Goal: Communication & Community: Share content

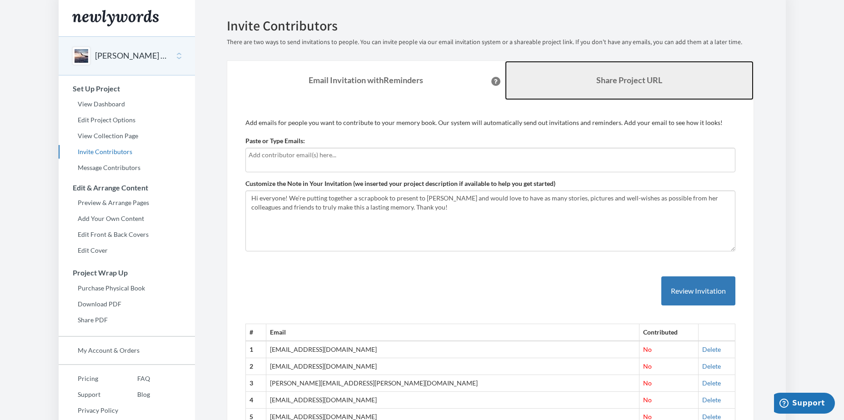
click at [612, 81] on b "Share Project URL" at bounding box center [629, 80] width 66 height 10
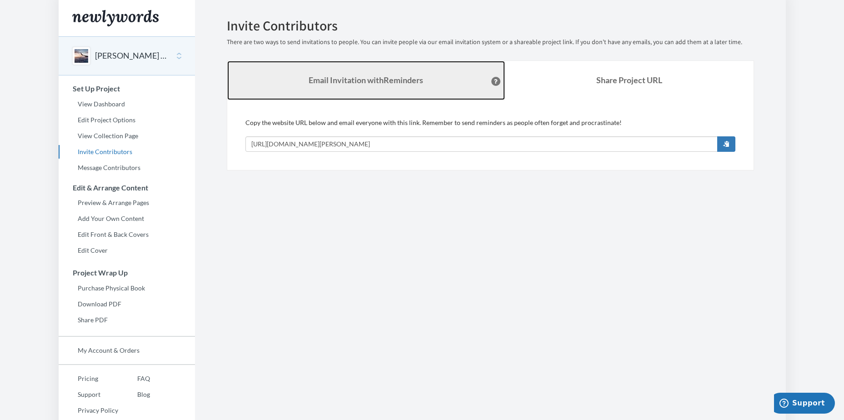
click at [406, 80] on strong "Email Invitation with Reminders" at bounding box center [366, 80] width 115 height 10
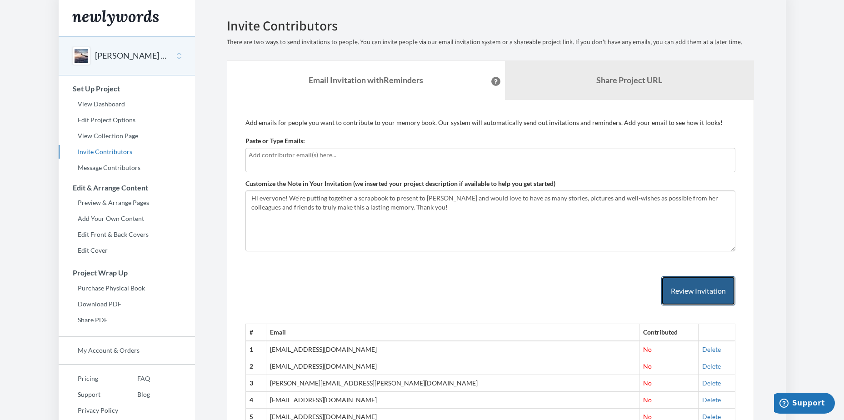
click at [698, 290] on button "Review Invitation" at bounding box center [698, 291] width 74 height 30
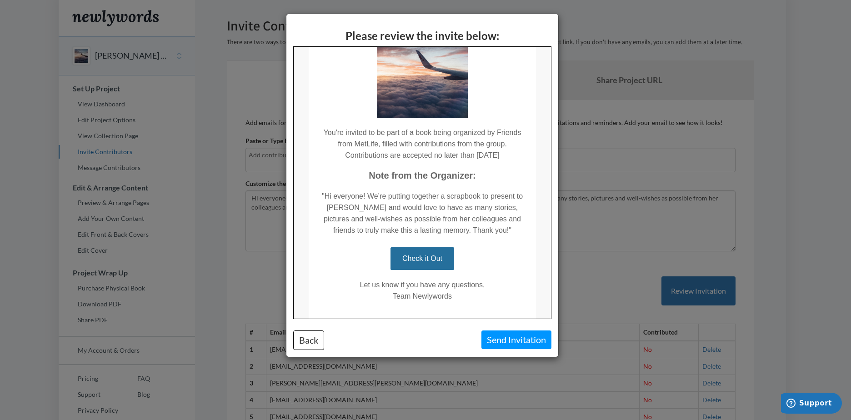
scroll to position [91, 0]
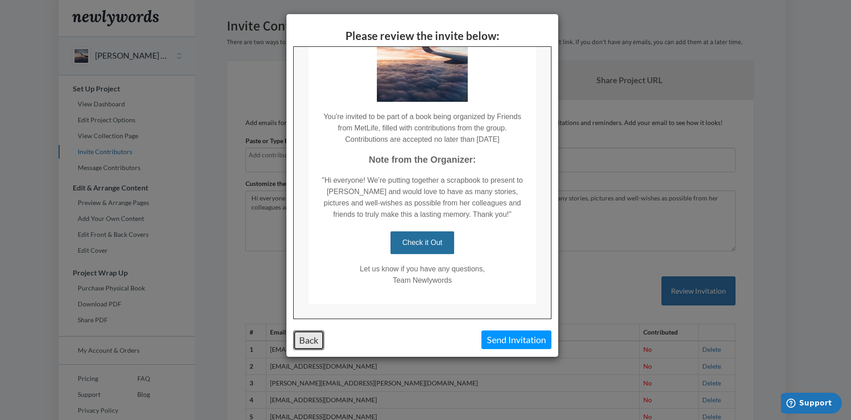
click at [309, 341] on button "Back" at bounding box center [308, 340] width 31 height 20
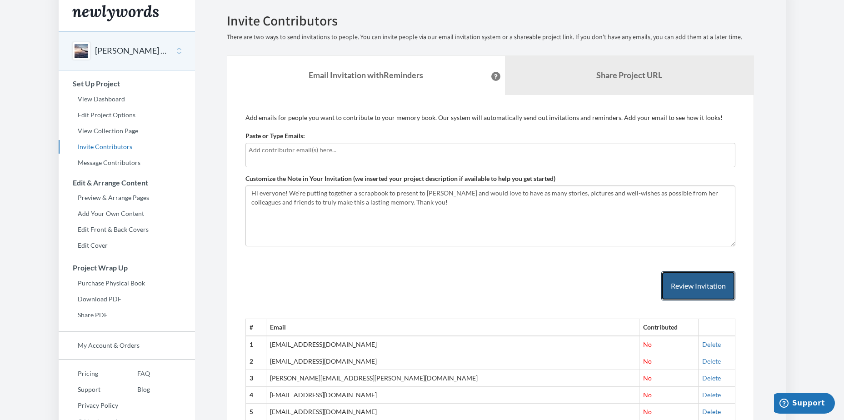
scroll to position [0, 0]
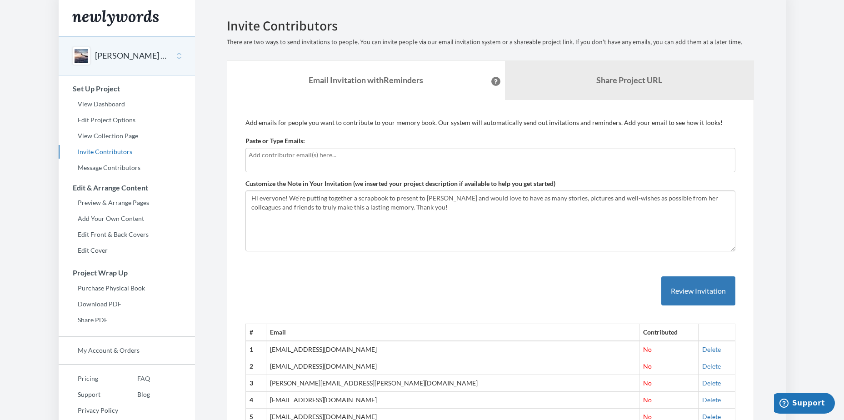
click at [342, 163] on div at bounding box center [490, 160] width 490 height 25
drag, startPoint x: 342, startPoint y: 162, endPoint x: 282, endPoint y: 157, distance: 60.2
click at [282, 157] on input "text" at bounding box center [491, 155] width 484 height 10
click at [259, 158] on input "text" at bounding box center [491, 155] width 484 height 10
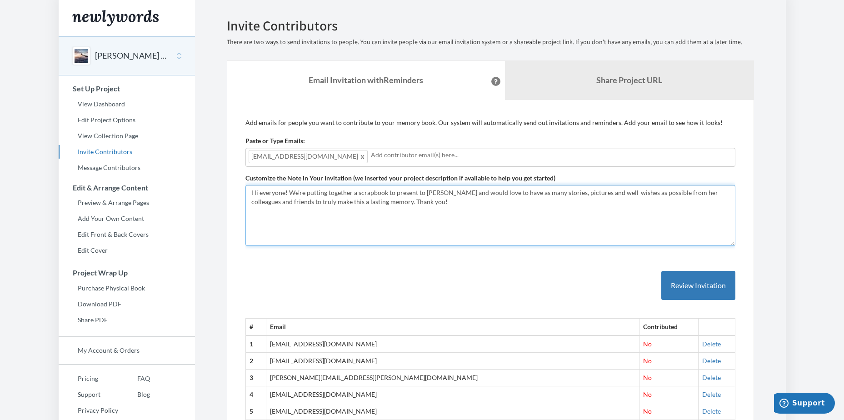
click at [352, 230] on textarea "Hi everyone! We’re putting together a scrapbook to present to [PERSON_NAME] and…" at bounding box center [490, 215] width 490 height 61
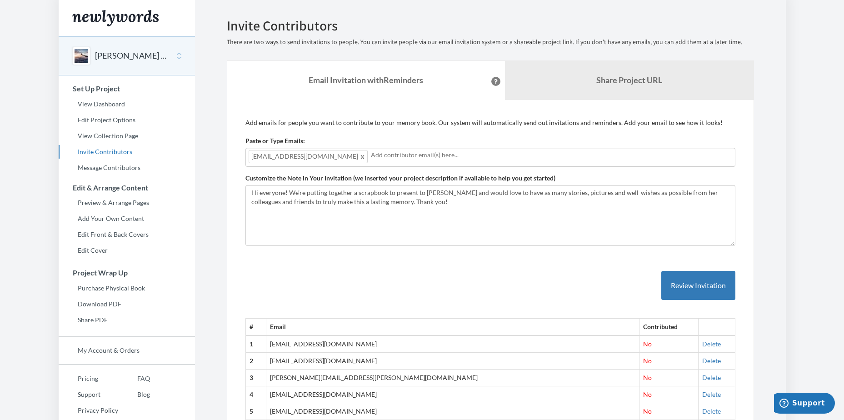
click at [371, 151] on input "text" at bounding box center [551, 155] width 361 height 10
click at [441, 118] on p "Add emails for people you want to contribute to your memory book. Our system wi…" at bounding box center [490, 122] width 490 height 9
click at [413, 159] on input "text" at bounding box center [551, 155] width 361 height 10
click at [704, 284] on button "Review Invitation" at bounding box center [698, 286] width 74 height 30
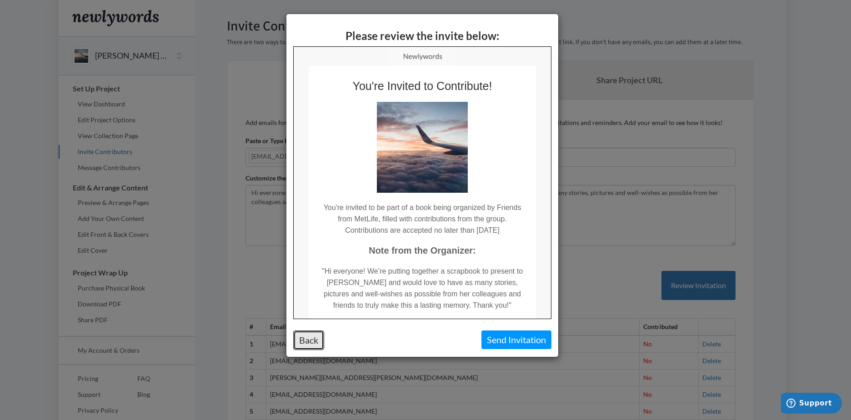
click at [315, 333] on button "Back" at bounding box center [308, 340] width 31 height 20
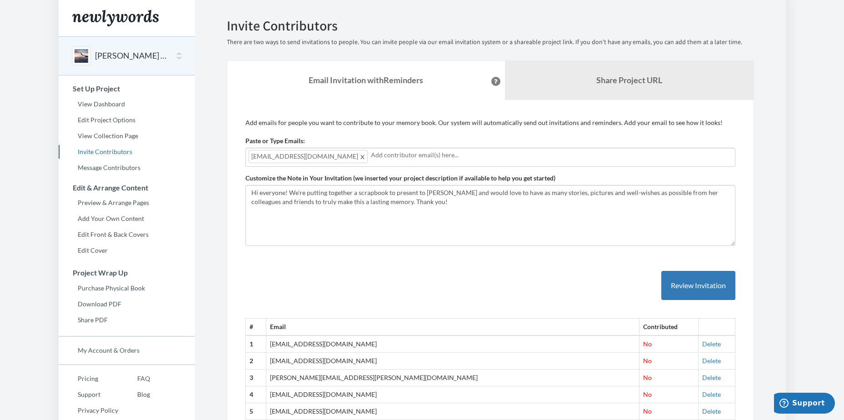
click at [360, 156] on span at bounding box center [363, 156] width 7 height 11
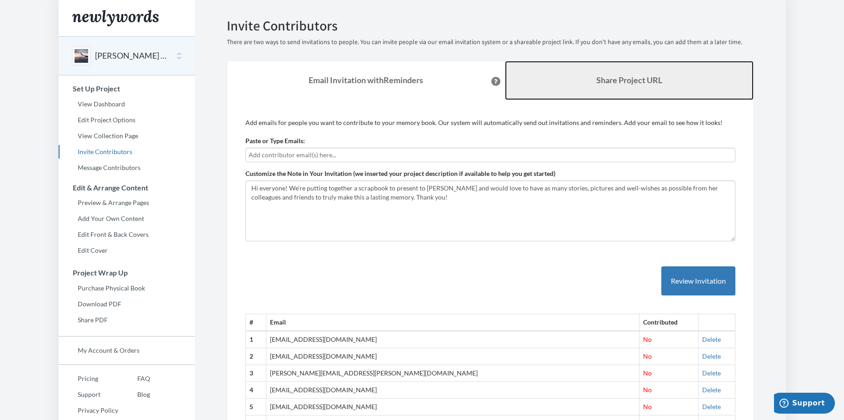
click at [590, 81] on link "Share Project URL" at bounding box center [629, 80] width 249 height 39
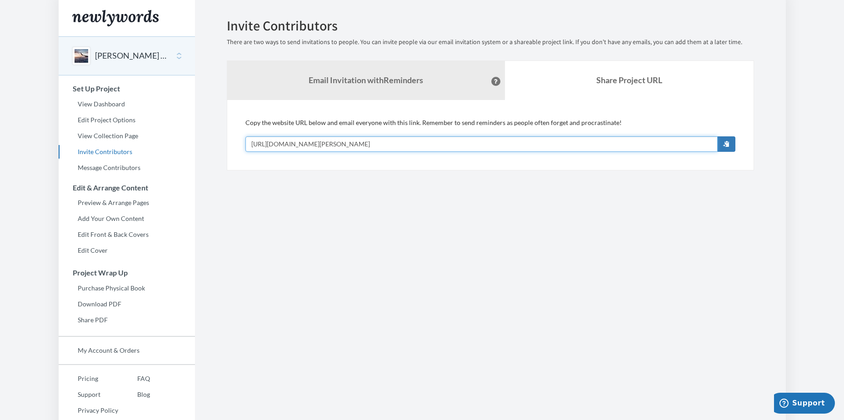
click at [398, 145] on input "[URL][DOMAIN_NAME][PERSON_NAME]" at bounding box center [481, 143] width 472 height 15
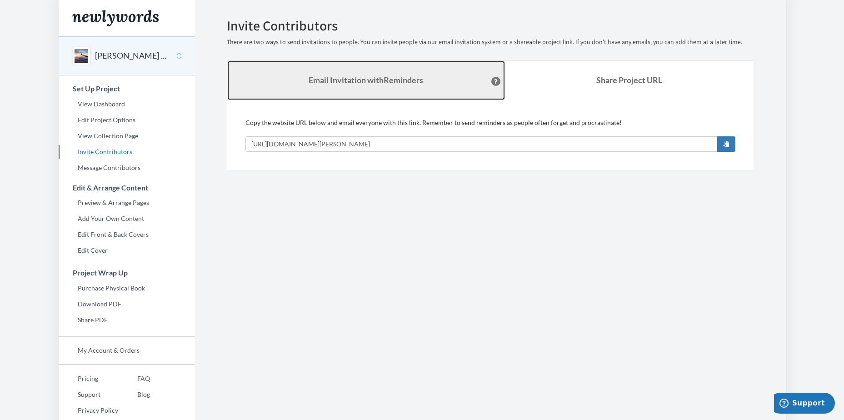
click at [361, 87] on link "Email Invitation with Reminders" at bounding box center [366, 80] width 278 height 39
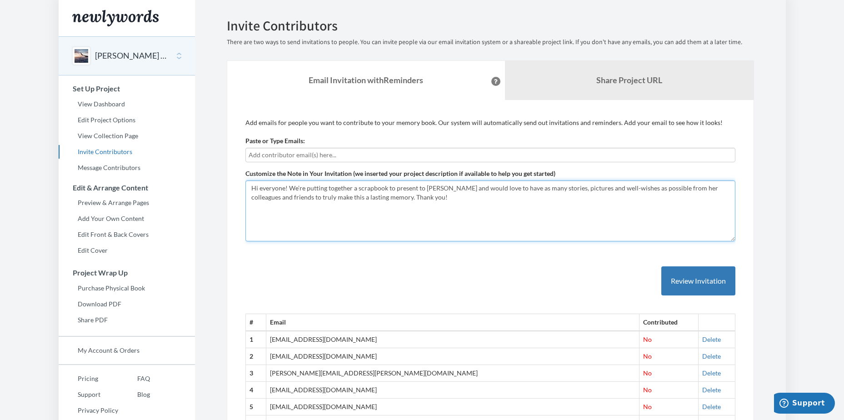
drag, startPoint x: 291, startPoint y: 188, endPoint x: 404, endPoint y: 195, distance: 113.4
click at [404, 195] on textarea "Hi everyone! We’re putting together a scrapbook to present to [PERSON_NAME] and…" at bounding box center [490, 210] width 490 height 61
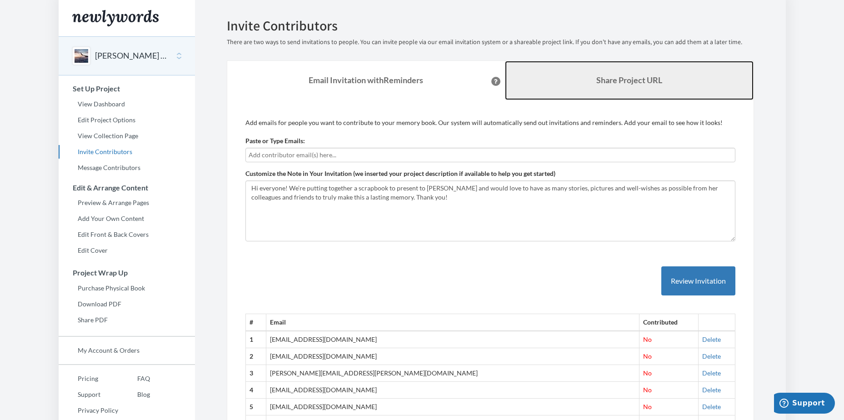
click at [593, 90] on link "Share Project URL" at bounding box center [629, 80] width 249 height 39
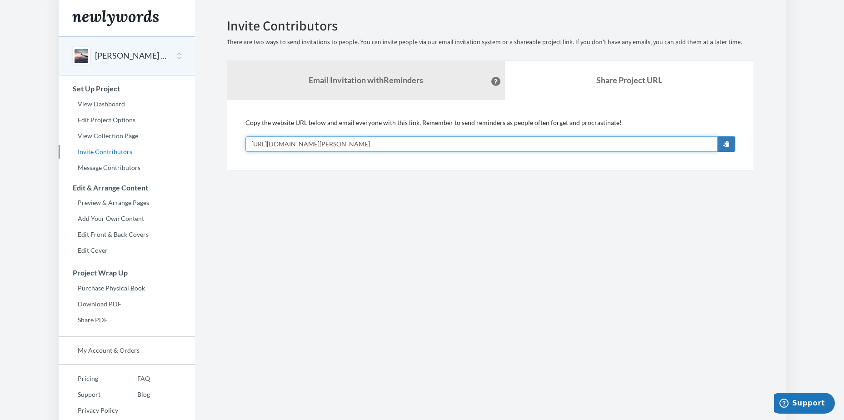
click at [668, 150] on input "[URL][DOMAIN_NAME][PERSON_NAME]" at bounding box center [481, 143] width 472 height 15
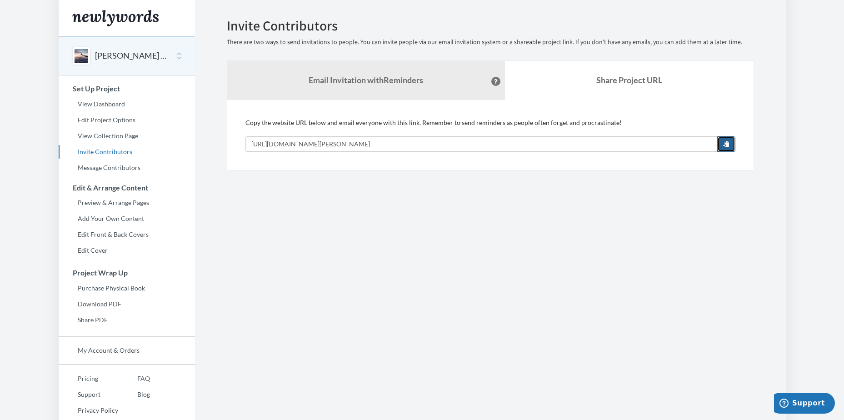
click at [726, 142] on span "button" at bounding box center [726, 143] width 6 height 6
drag, startPoint x: 730, startPoint y: 141, endPoint x: 390, endPoint y: 153, distance: 340.7
click at [390, 153] on div "Add emails for people you want to contribute to your memory book. Our system wi…" at bounding box center [490, 135] width 527 height 70
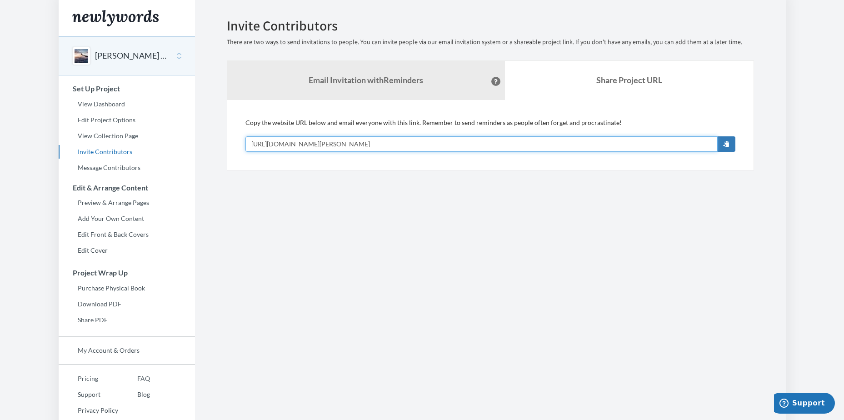
click at [390, 147] on input "[URL][DOMAIN_NAME][PERSON_NAME]" at bounding box center [481, 143] width 472 height 15
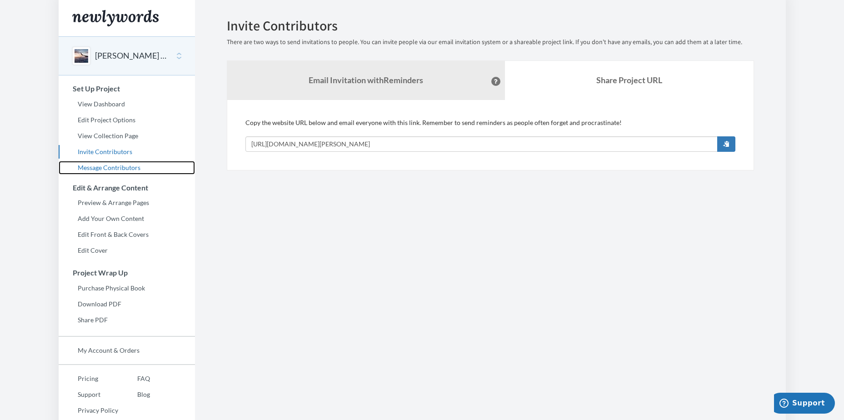
click at [130, 165] on link "Message Contributors" at bounding box center [127, 168] width 136 height 14
